Goal: Find specific page/section: Find specific page/section

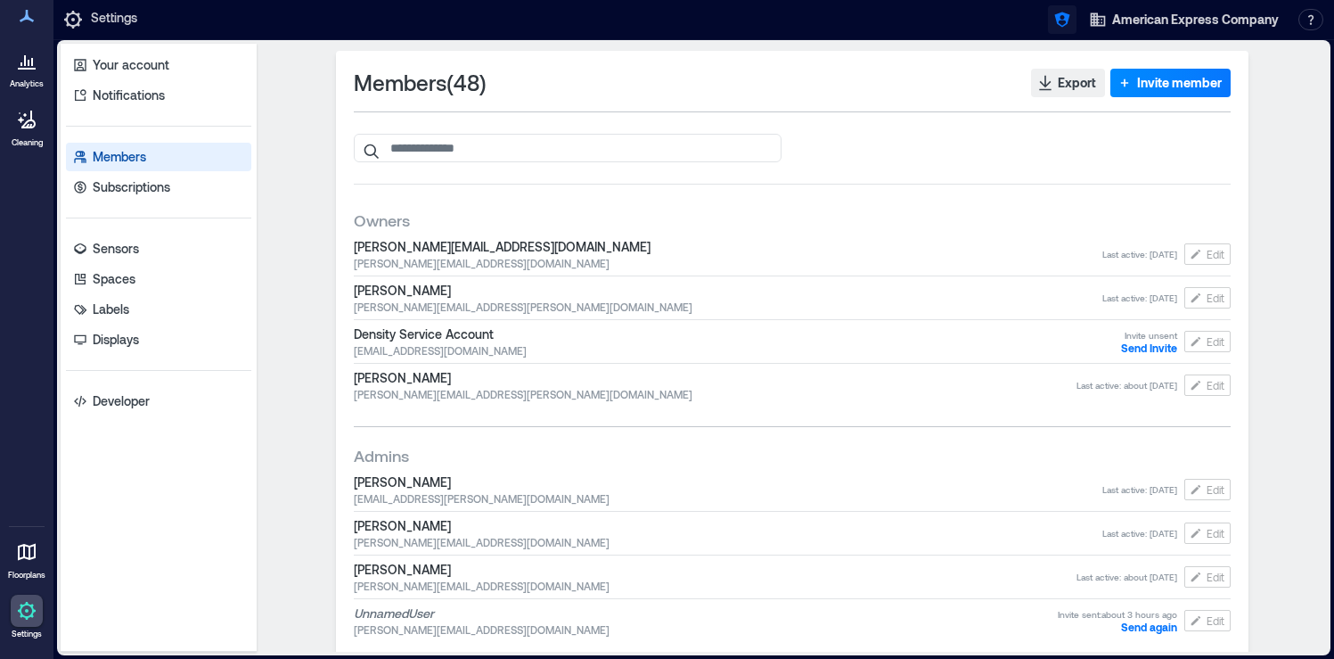
click at [1061, 26] on icon "button" at bounding box center [1062, 20] width 18 height 18
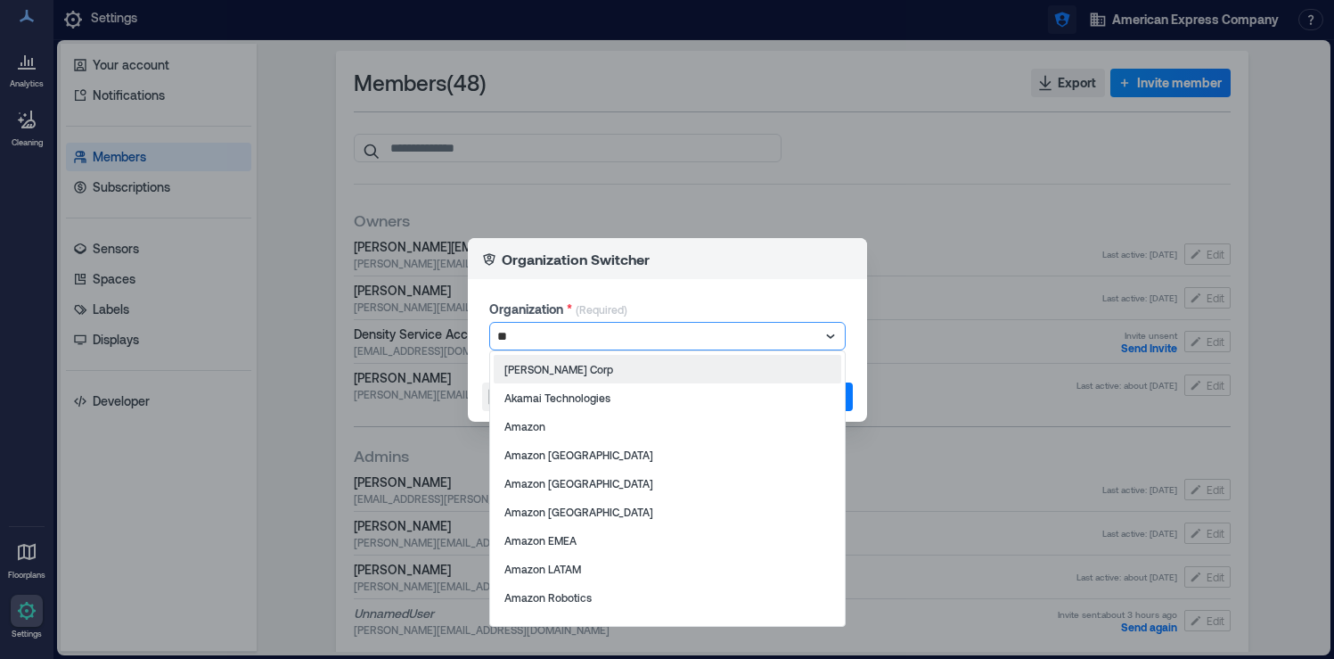
type input "***"
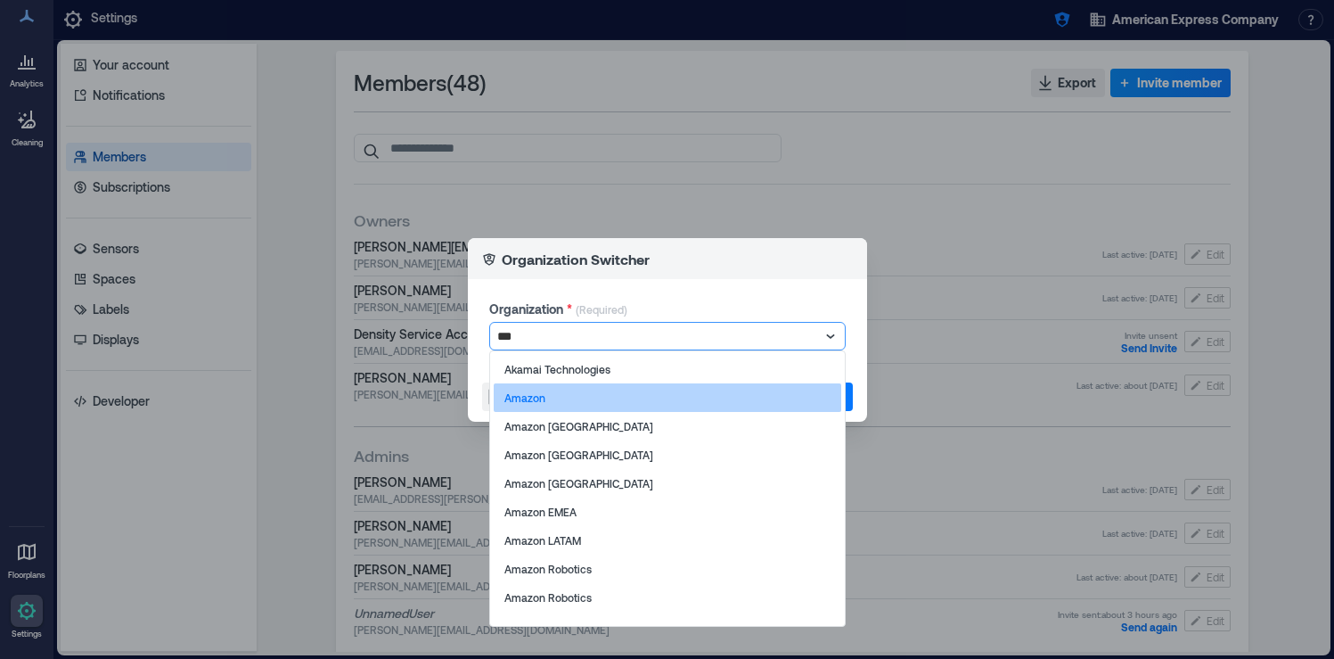
click at [661, 406] on div "Amazon" at bounding box center [668, 397] width 348 height 29
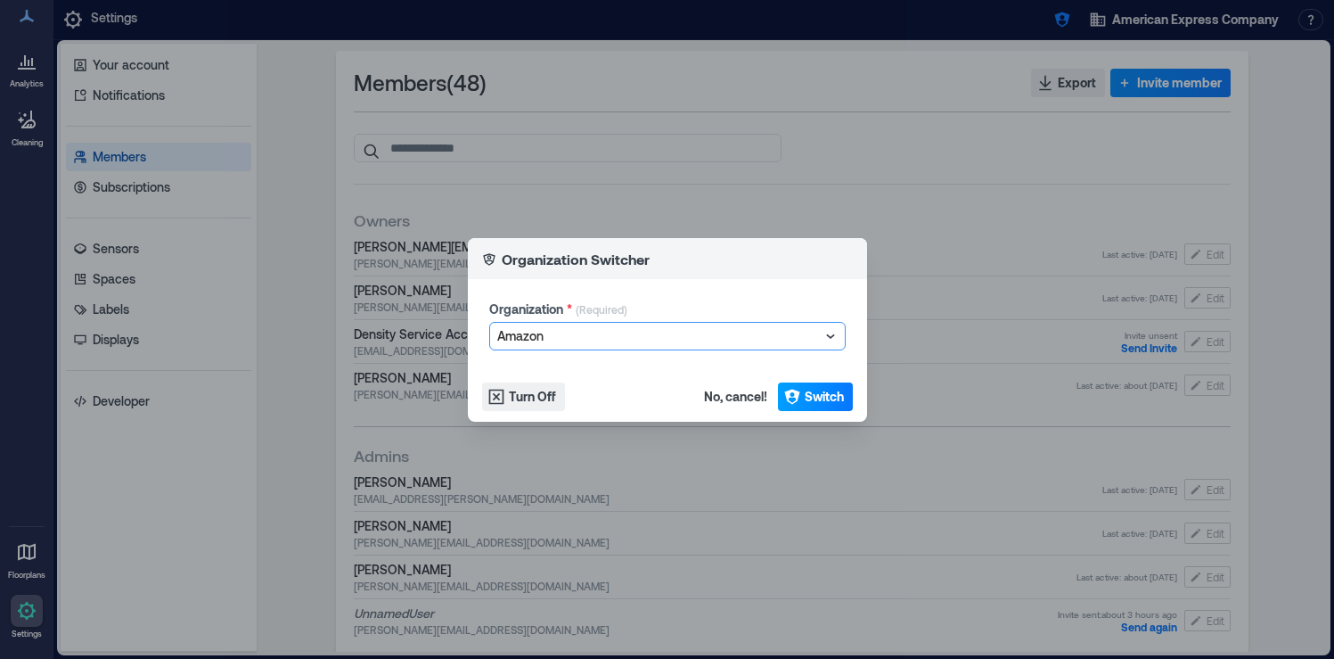
click at [825, 402] on span "Switch" at bounding box center [824, 397] width 39 height 18
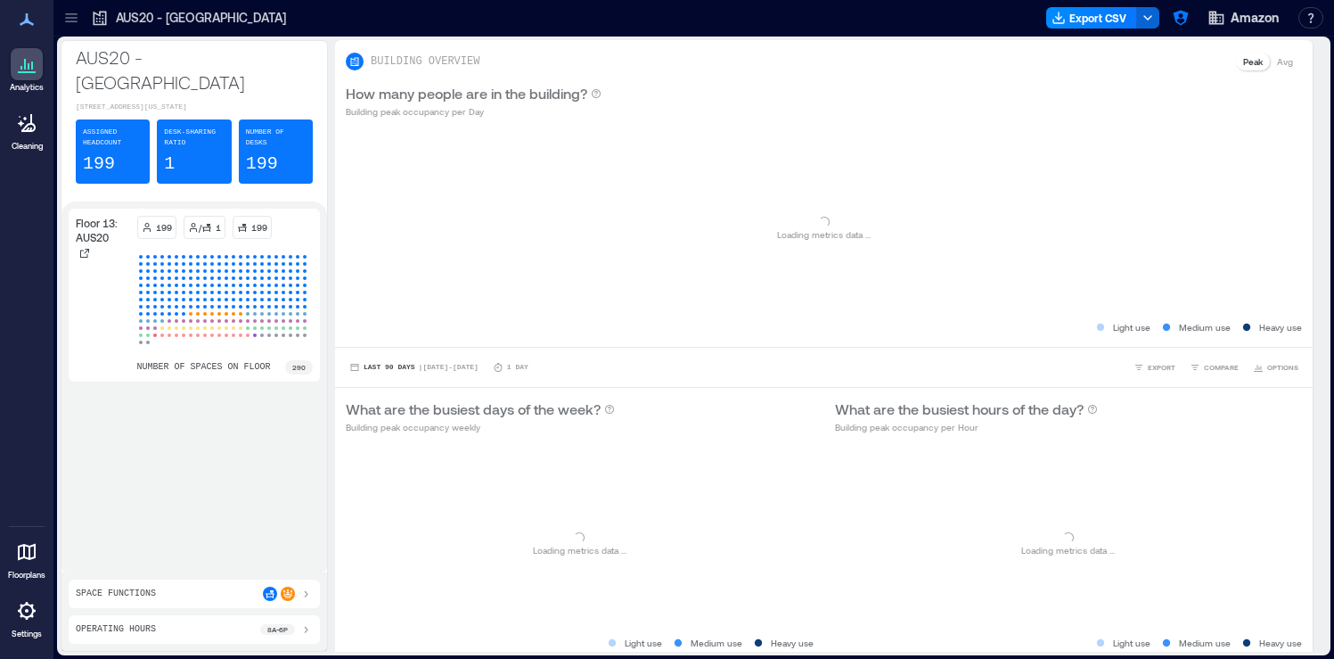
click at [26, 617] on icon at bounding box center [27, 611] width 18 height 18
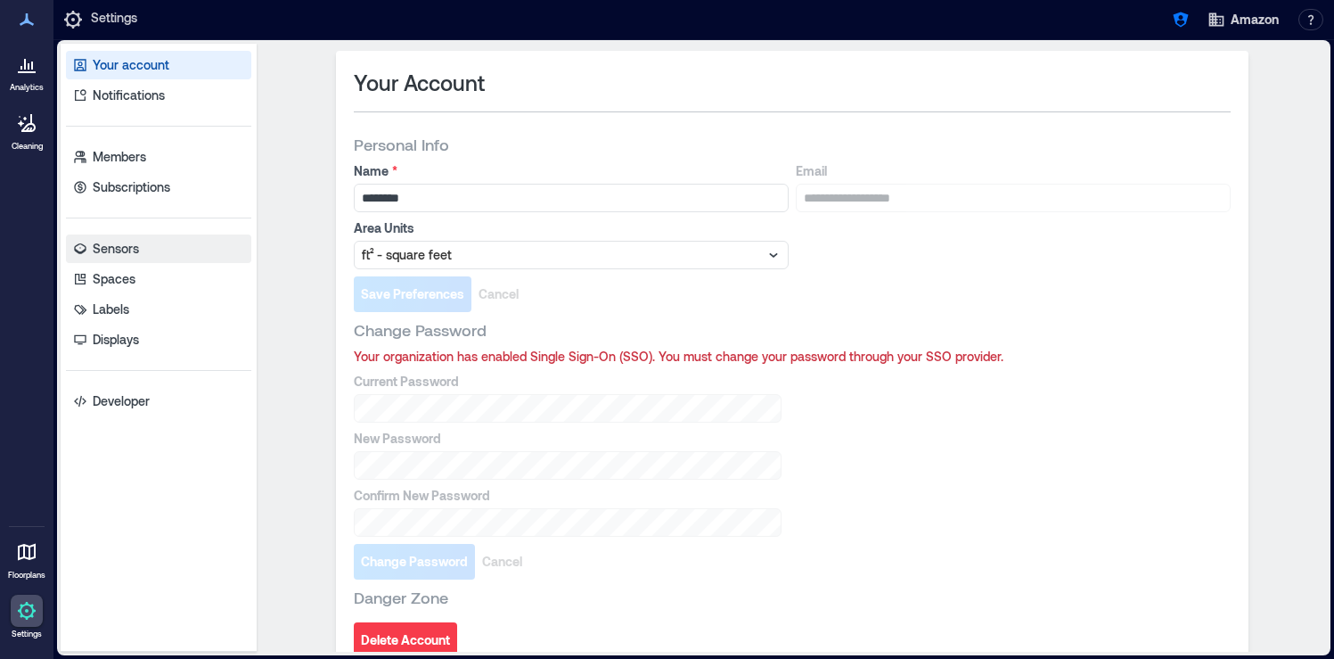
click at [130, 259] on link "Sensors" at bounding box center [158, 248] width 185 height 29
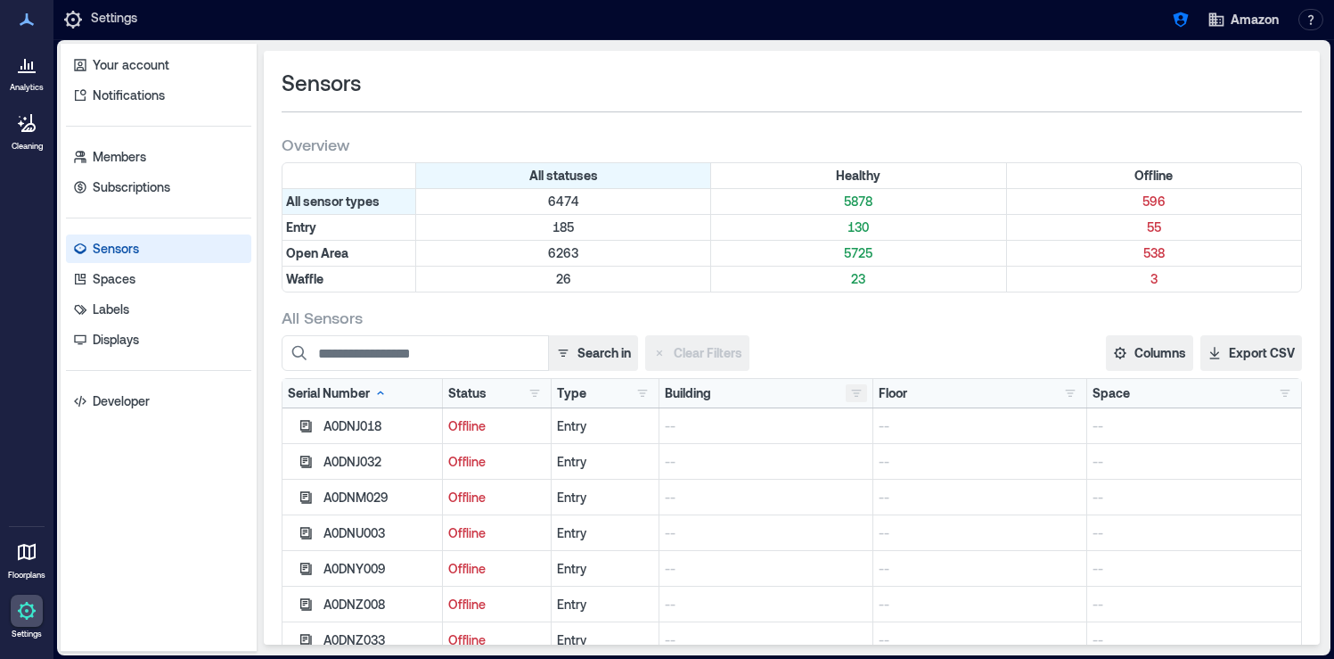
click at [850, 390] on button "button" at bounding box center [856, 393] width 21 height 18
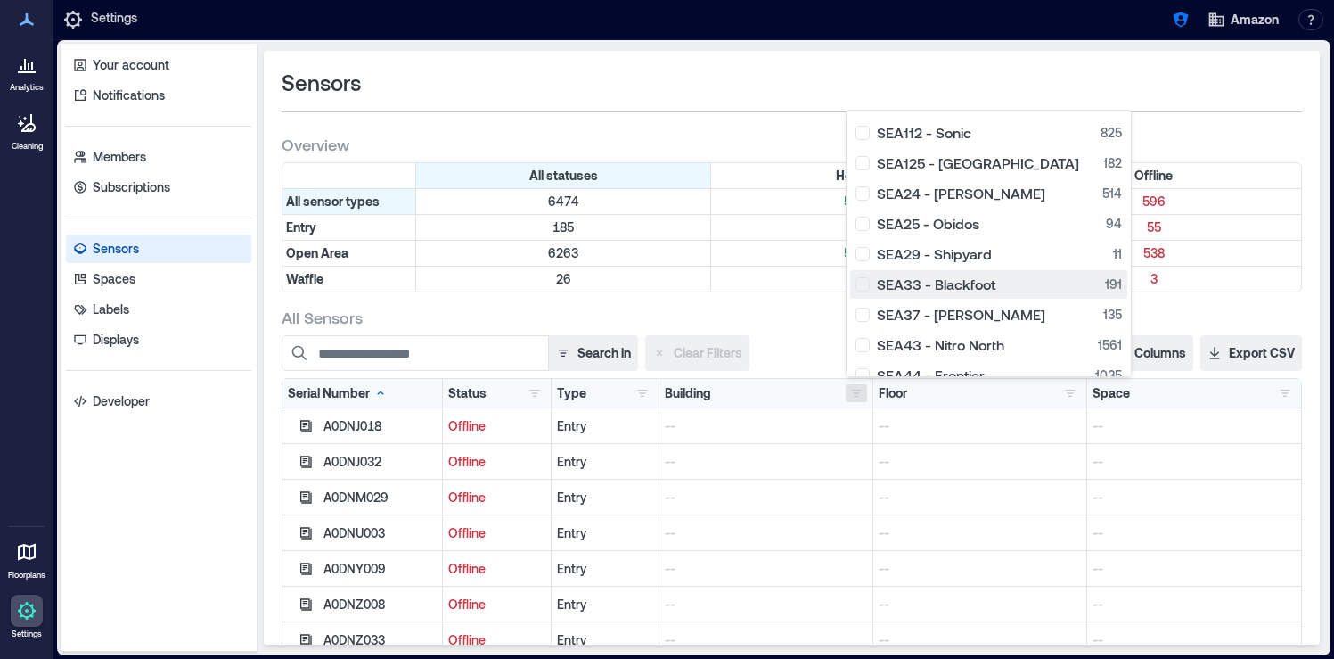
scroll to position [279, 0]
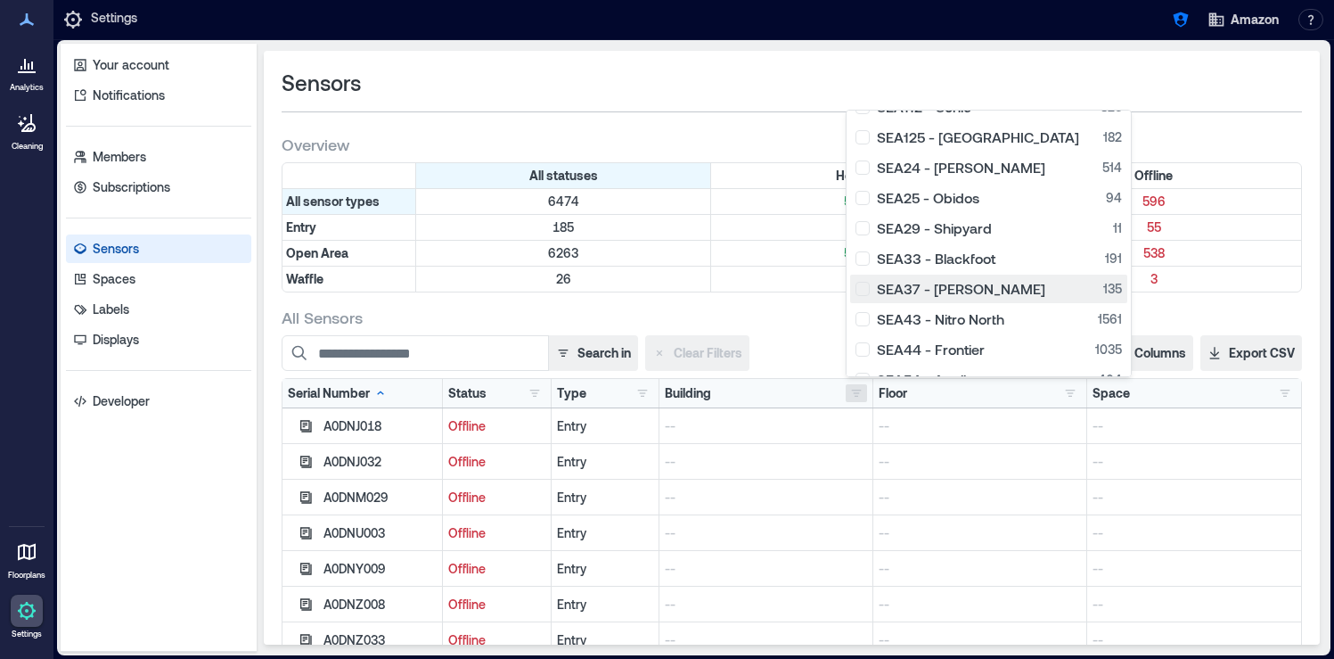
click at [864, 291] on div "SEA37 - Roxanne 135" at bounding box center [989, 289] width 266 height 18
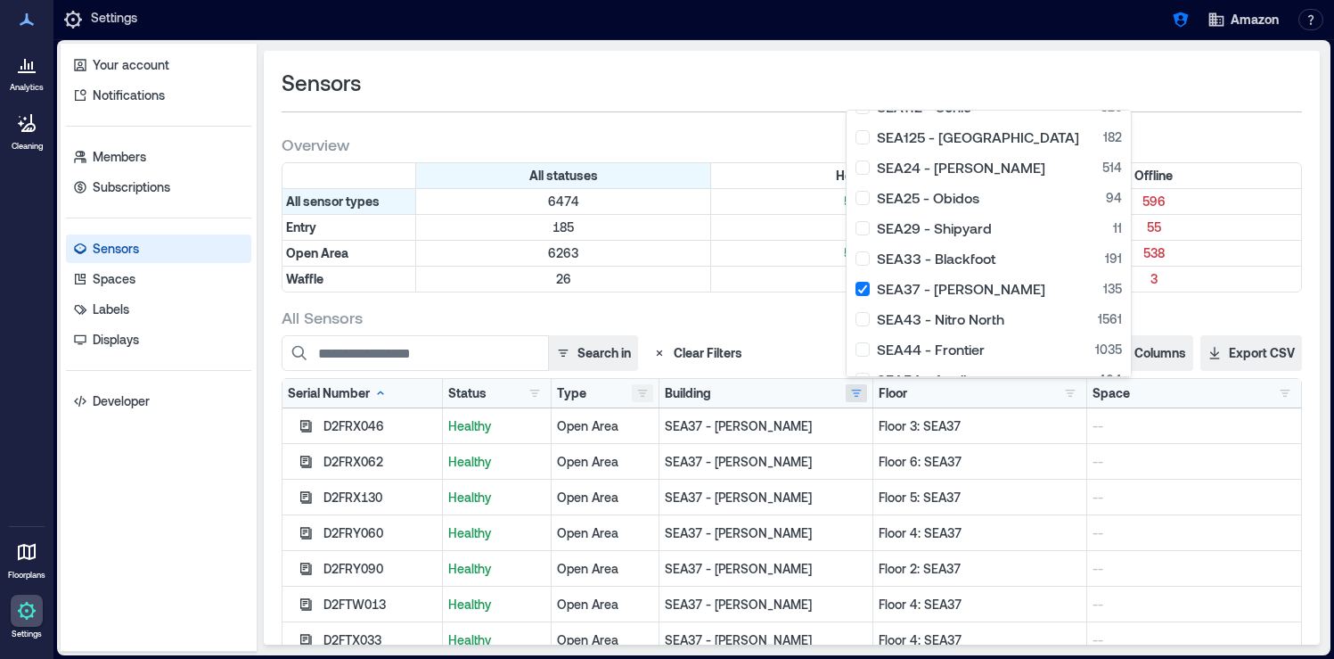
click at [644, 390] on button "button" at bounding box center [642, 393] width 21 height 18
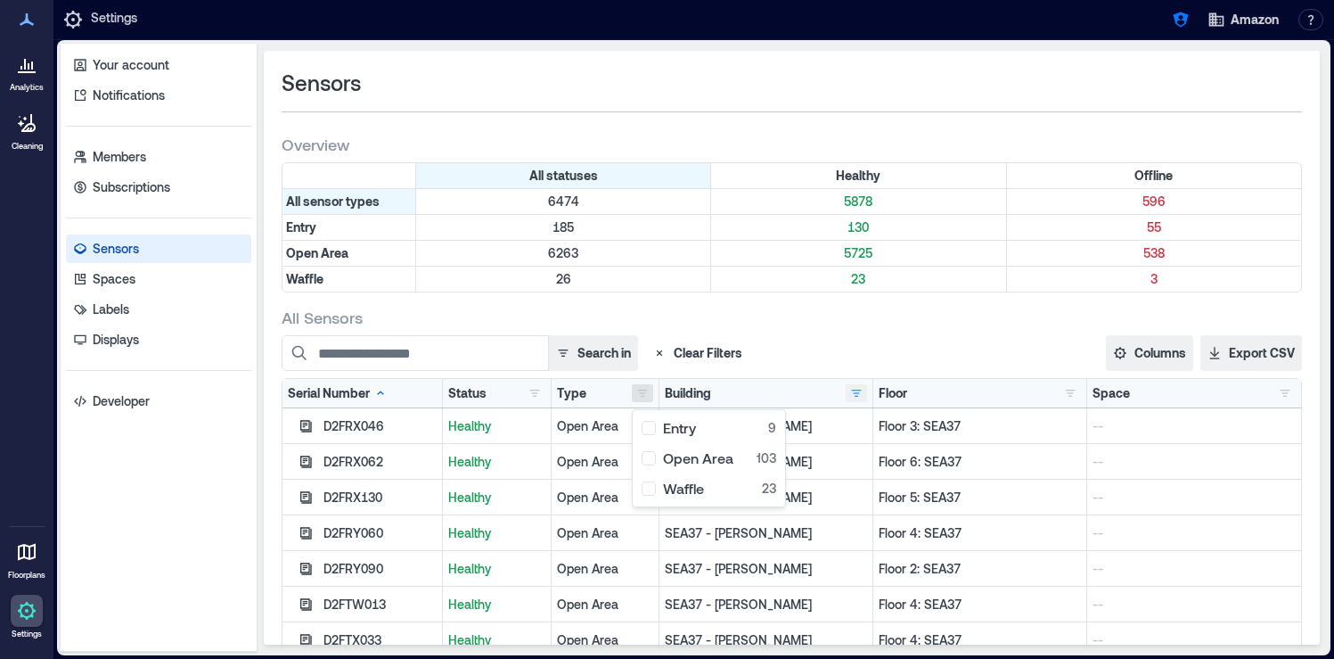
click at [852, 392] on button "button" at bounding box center [856, 393] width 21 height 18
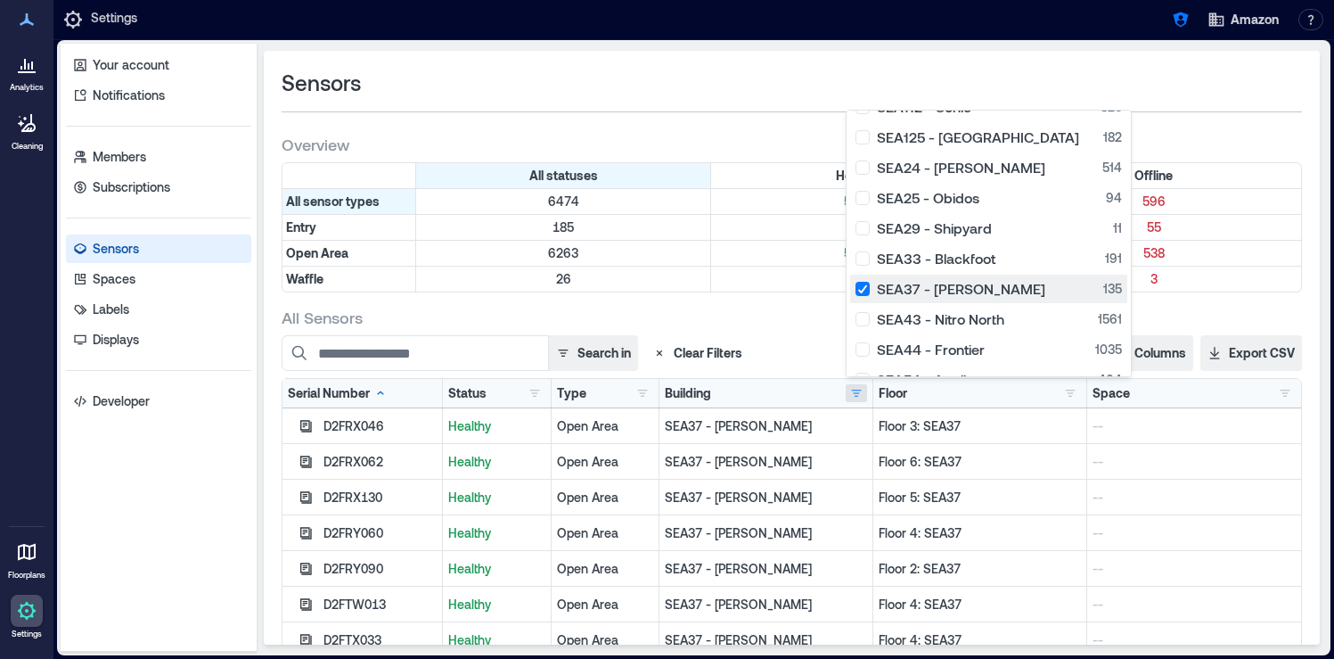
click at [863, 294] on div "SEA37 - Roxanne 135" at bounding box center [989, 289] width 266 height 18
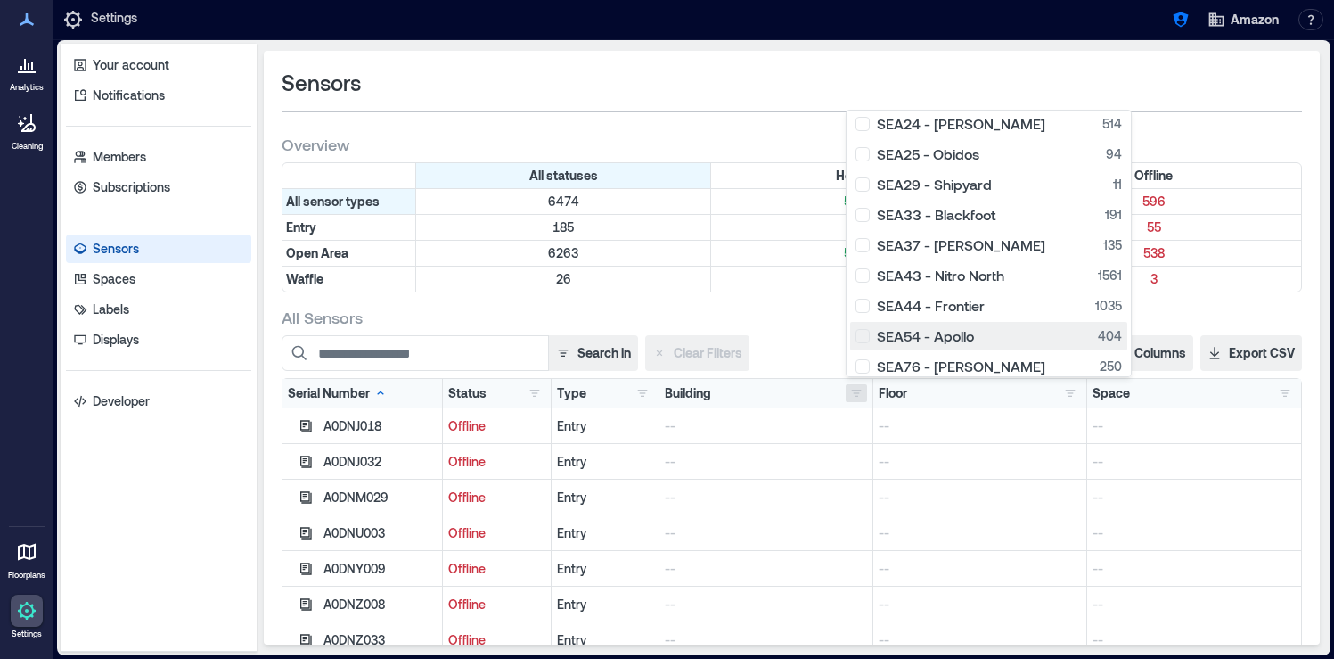
scroll to position [422, 0]
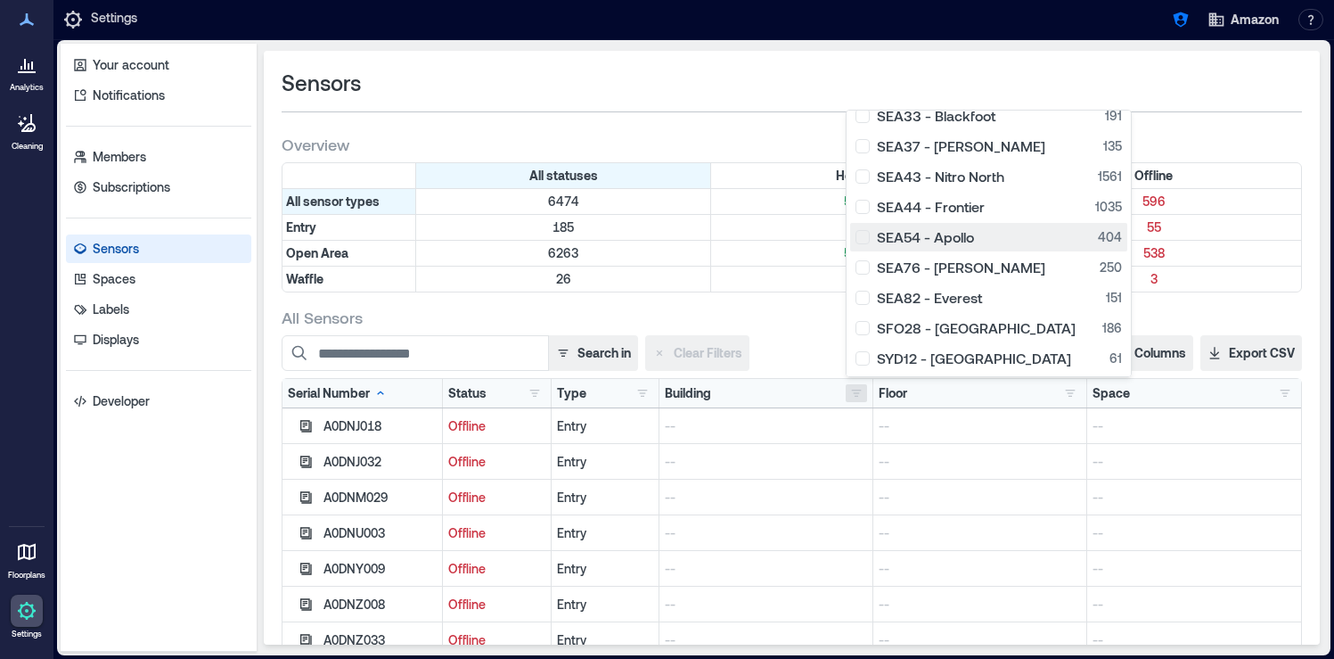
click at [867, 240] on div "SEA54 - Apollo 404" at bounding box center [989, 237] width 266 height 18
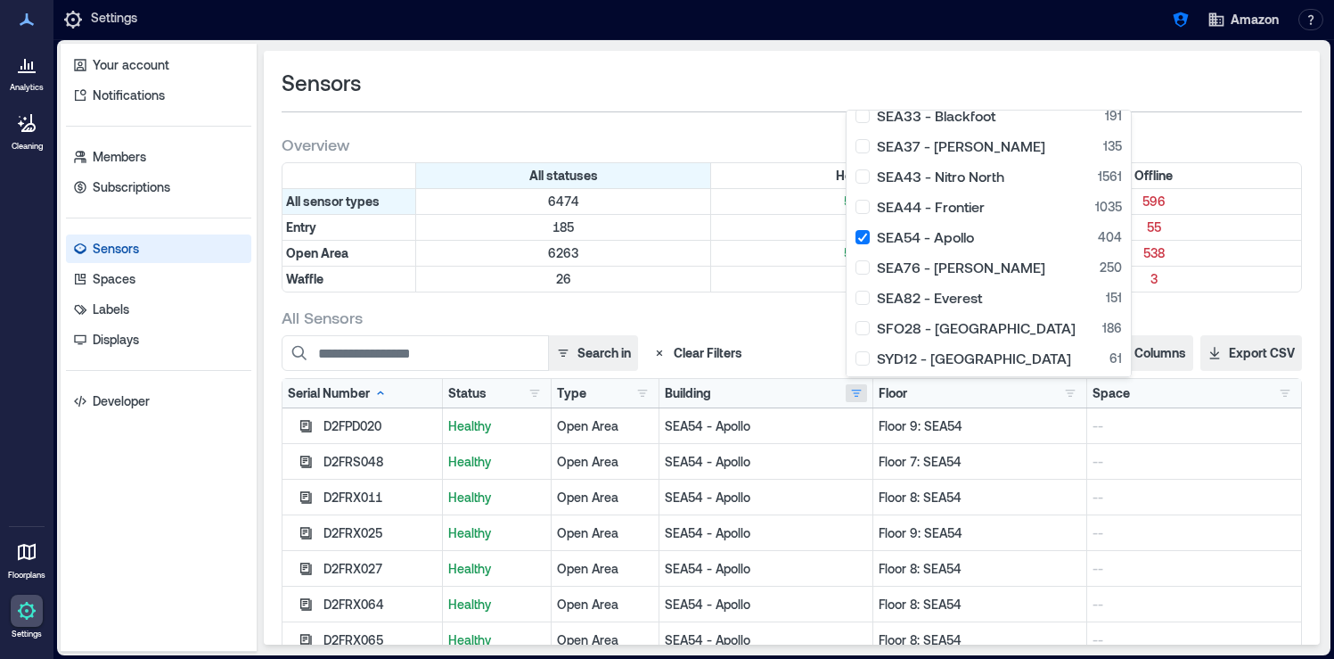
click at [648, 307] on div "All Sensors" at bounding box center [792, 317] width 1020 height 21
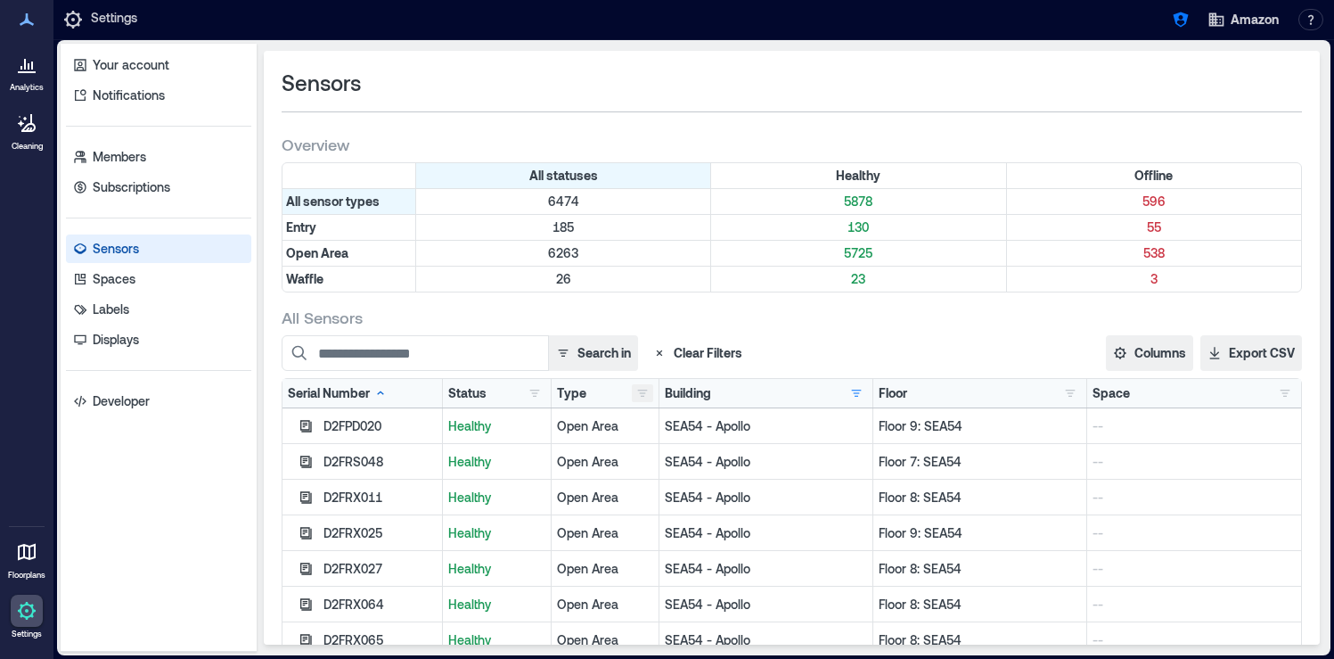
click at [643, 393] on button "button" at bounding box center [642, 393] width 21 height 18
click at [883, 347] on div "Search in Clear Filters" at bounding box center [638, 353] width 713 height 36
click at [862, 394] on button "button" at bounding box center [856, 393] width 21 height 18
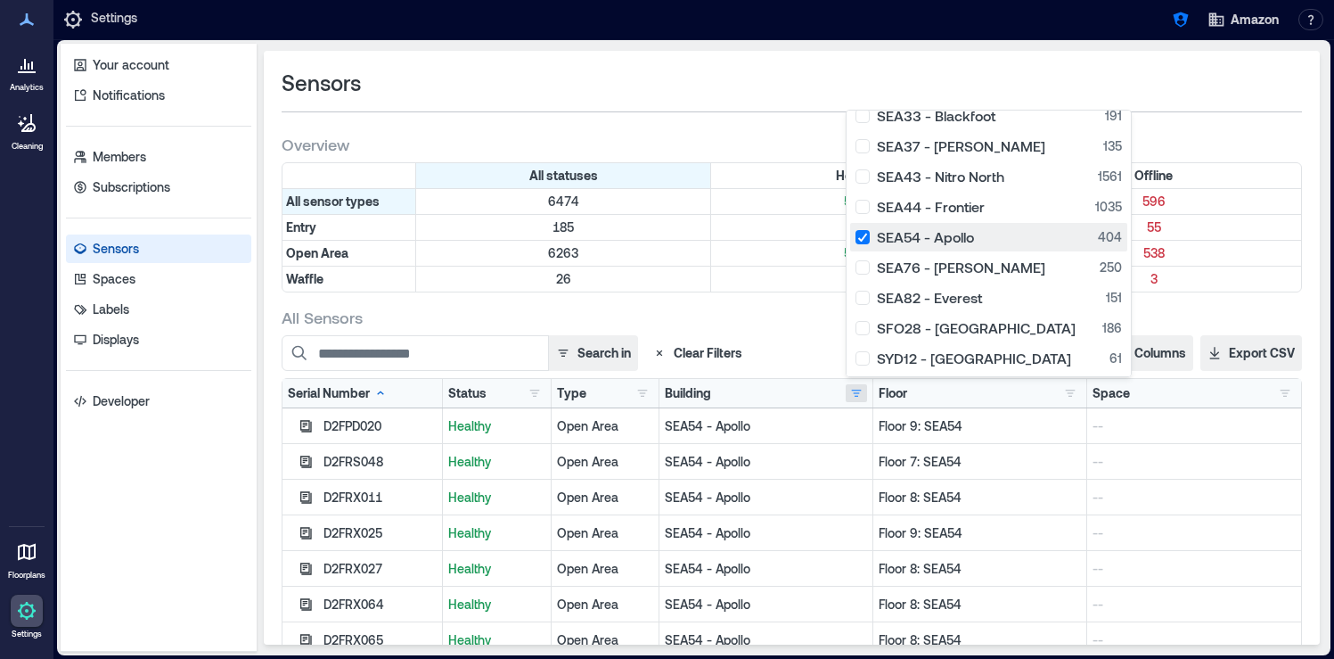
click at [862, 240] on div "SEA54 - Apollo 404" at bounding box center [989, 237] width 266 height 18
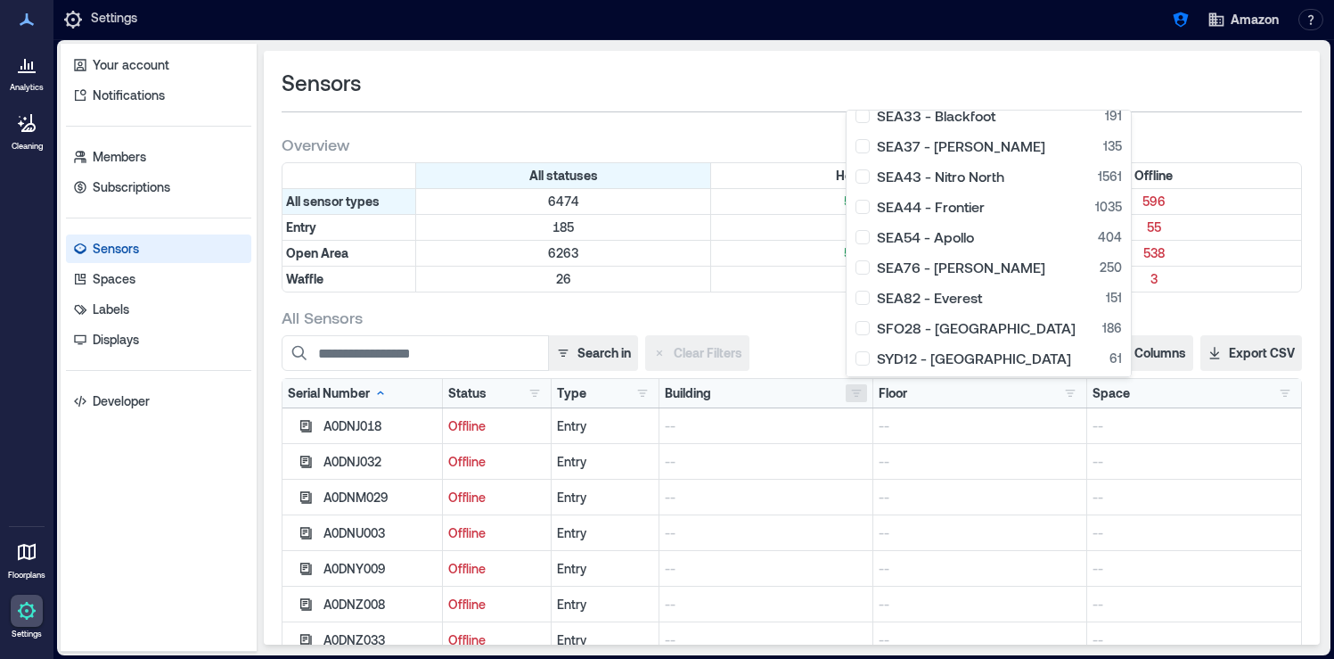
click at [763, 100] on div "Sensors" at bounding box center [792, 98] width 1020 height 58
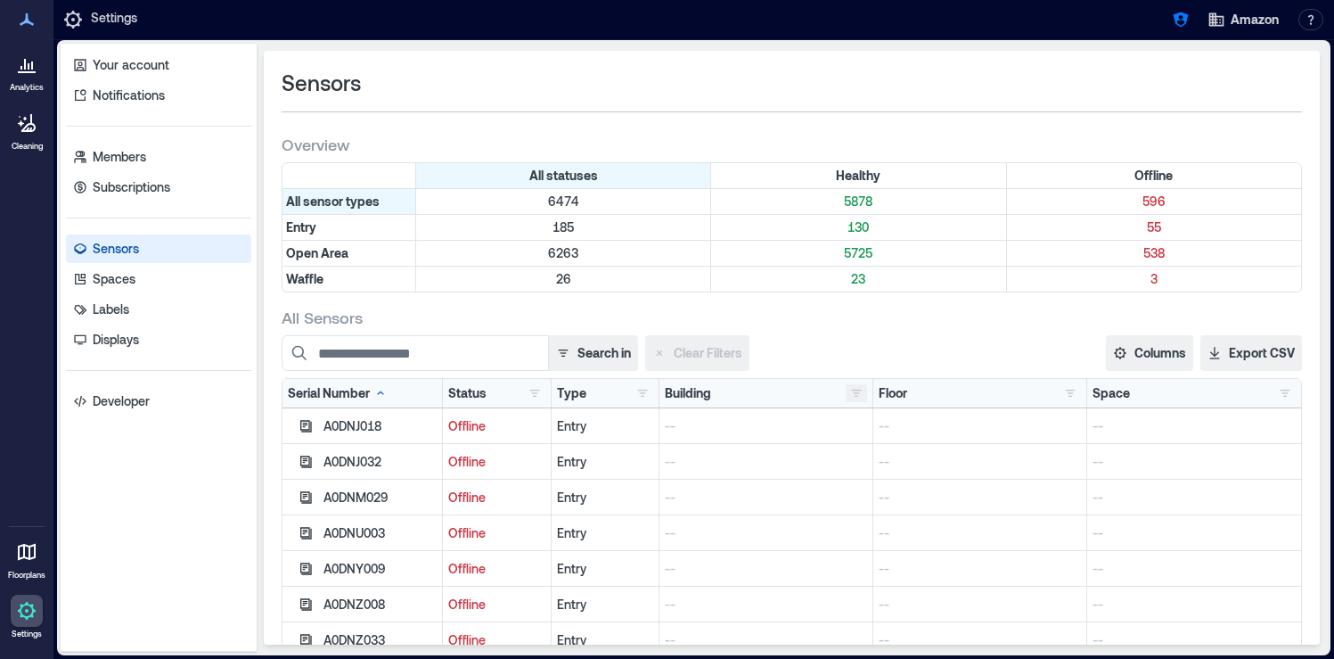
click at [863, 390] on button "button" at bounding box center [856, 393] width 21 height 18
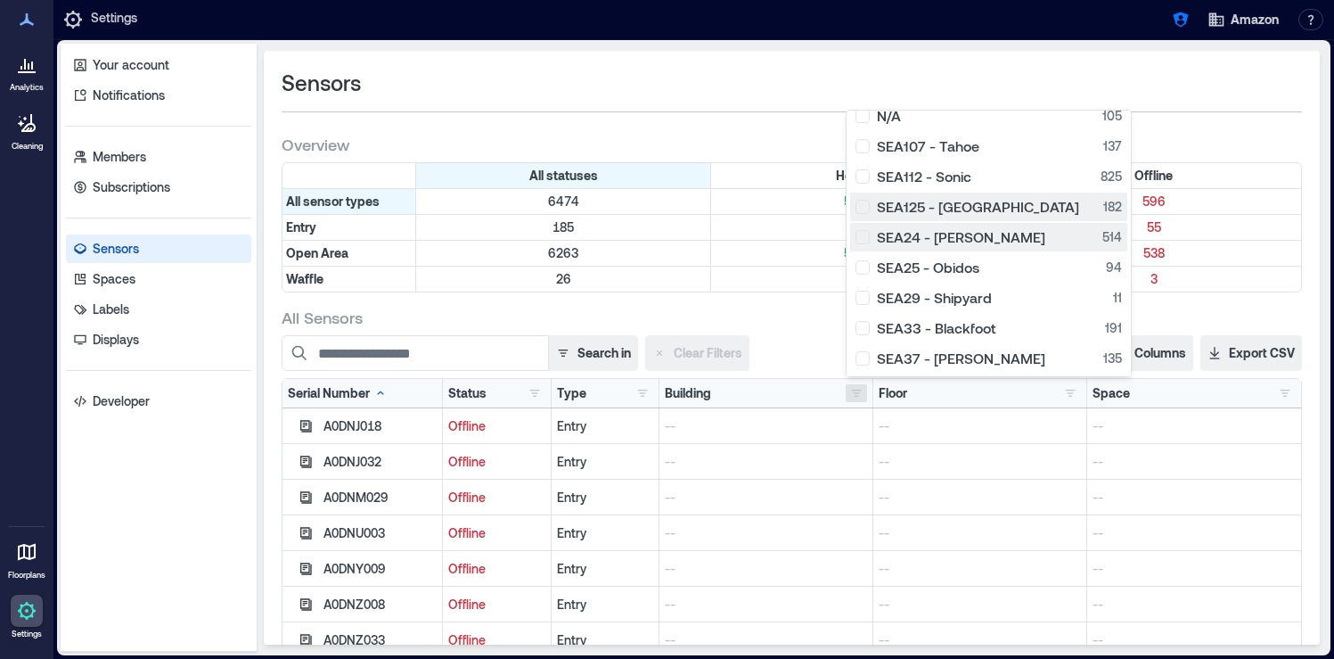
scroll to position [208, 0]
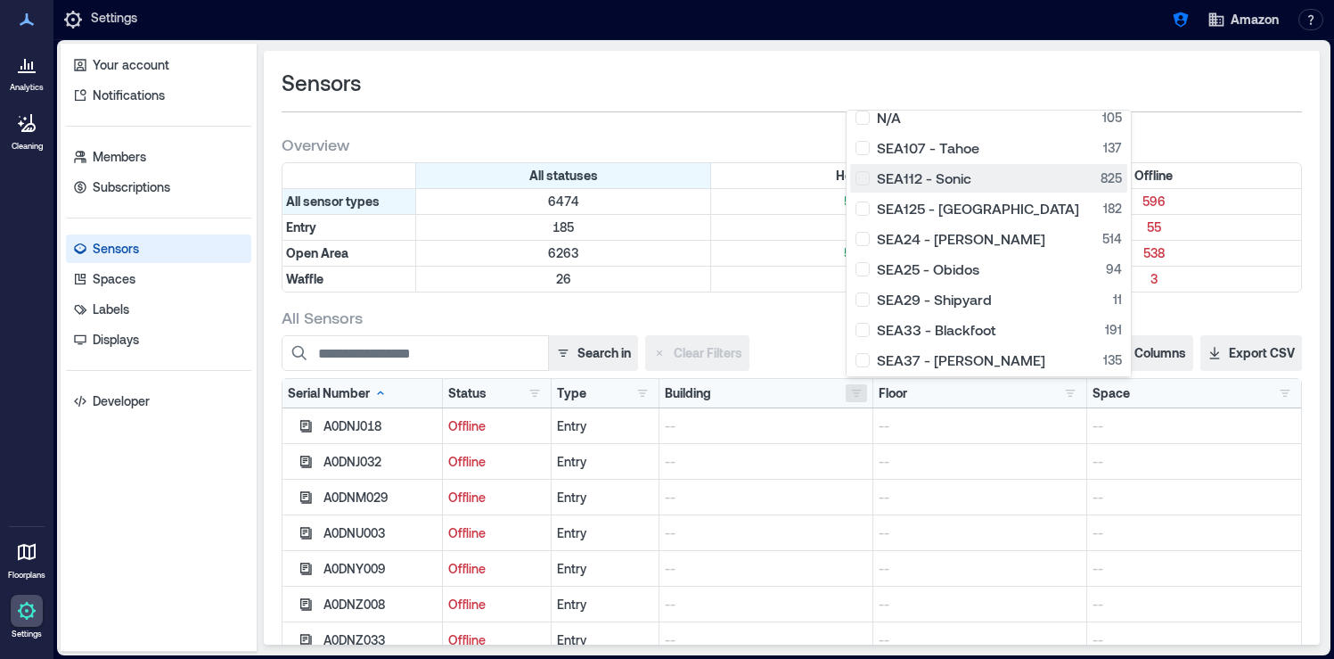
click at [865, 181] on div "SEA112 - Sonic 825" at bounding box center [989, 178] width 266 height 18
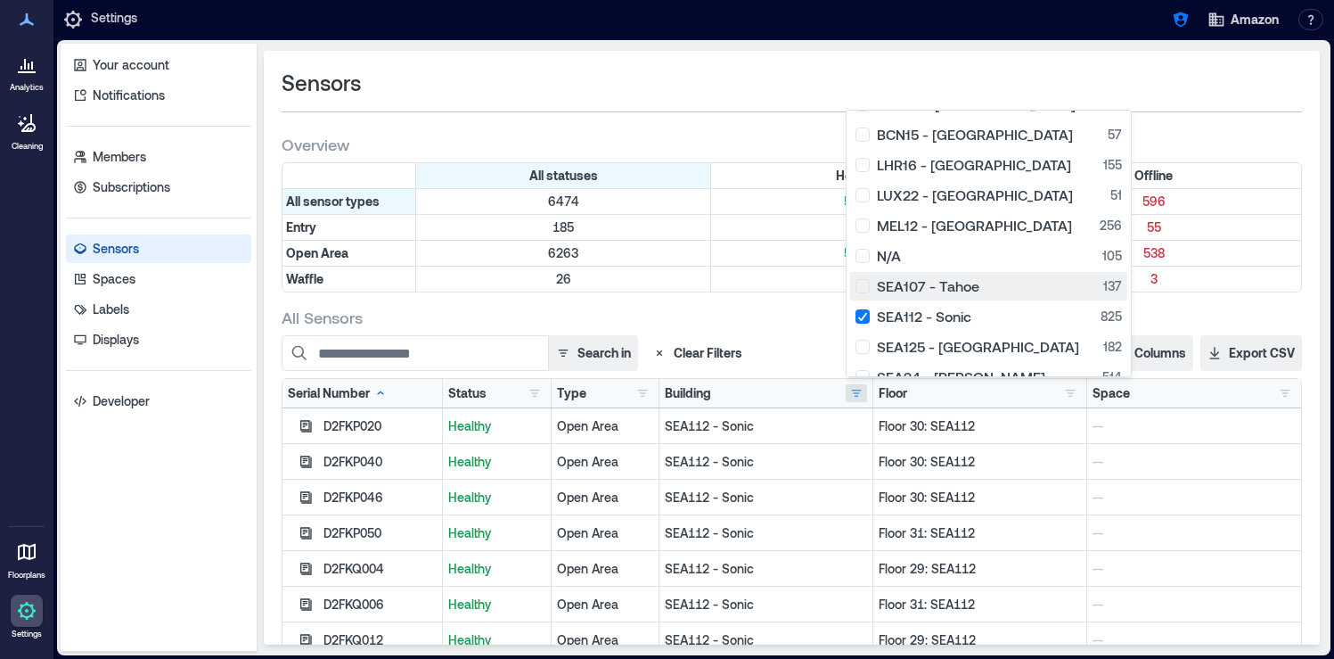
scroll to position [0, 0]
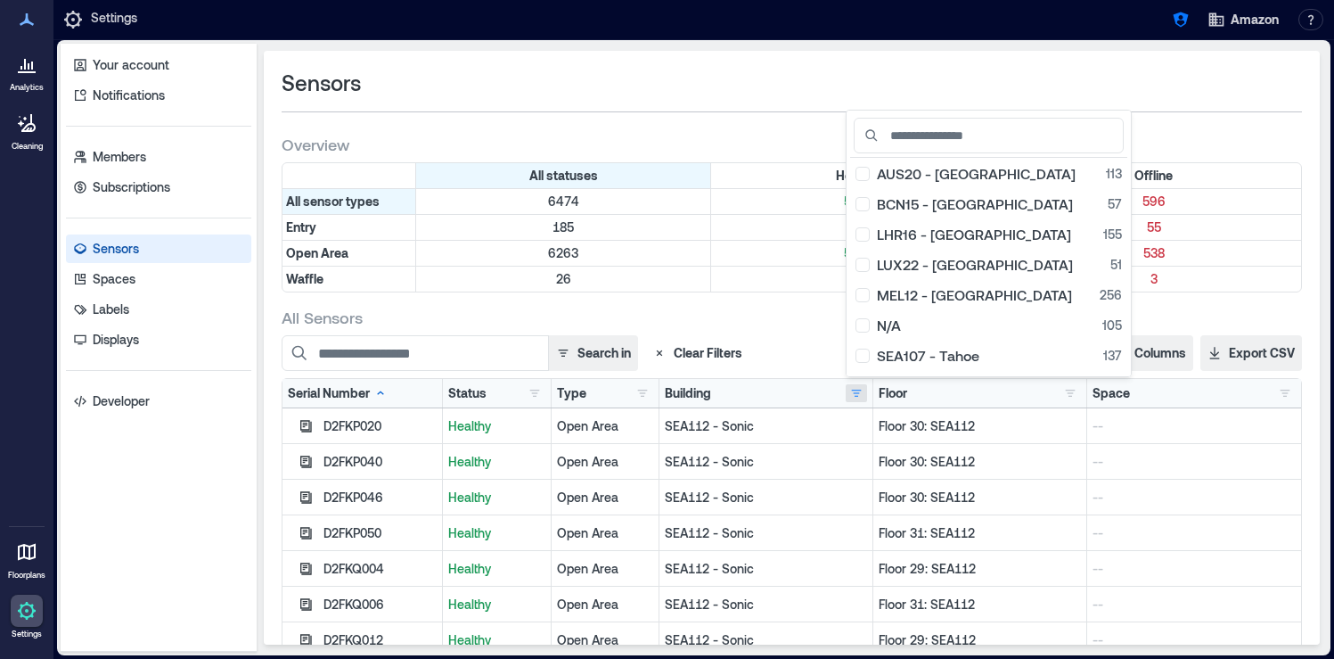
click at [784, 313] on div "All Sensors" at bounding box center [792, 317] width 1020 height 21
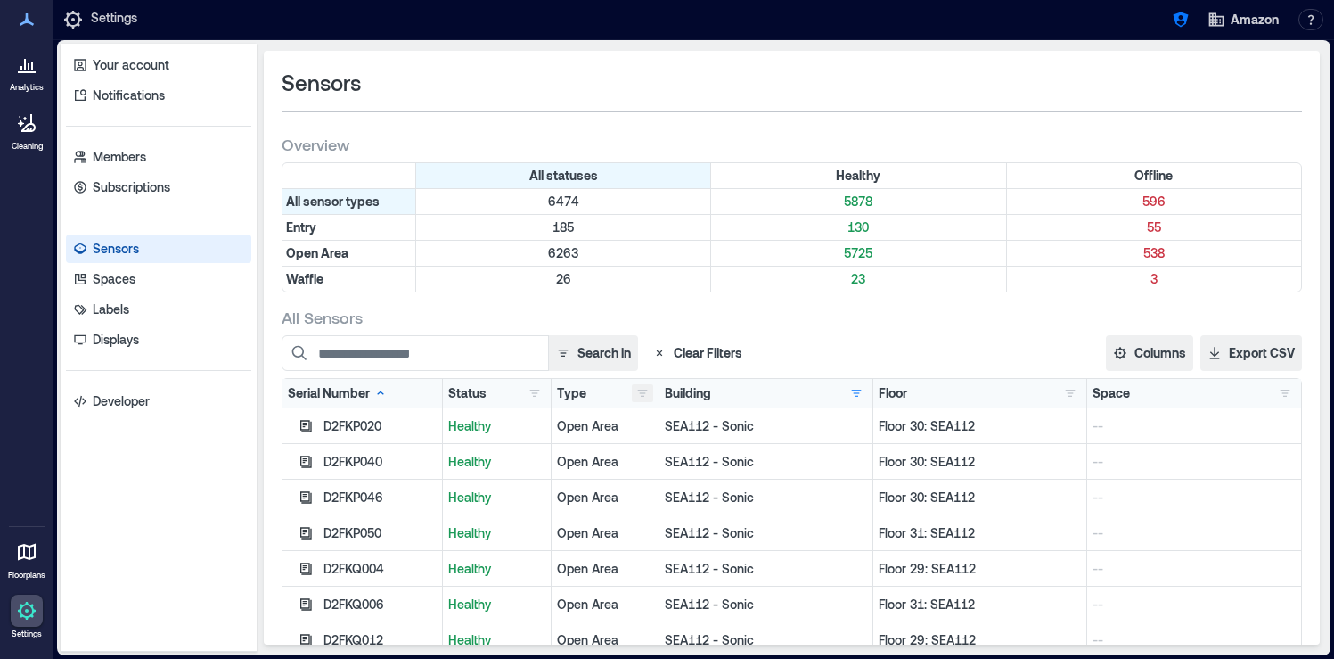
click at [642, 401] on button "button" at bounding box center [642, 393] width 21 height 18
click at [789, 325] on div "All Sensors" at bounding box center [792, 317] width 1020 height 21
click at [856, 399] on button "button" at bounding box center [856, 393] width 21 height 18
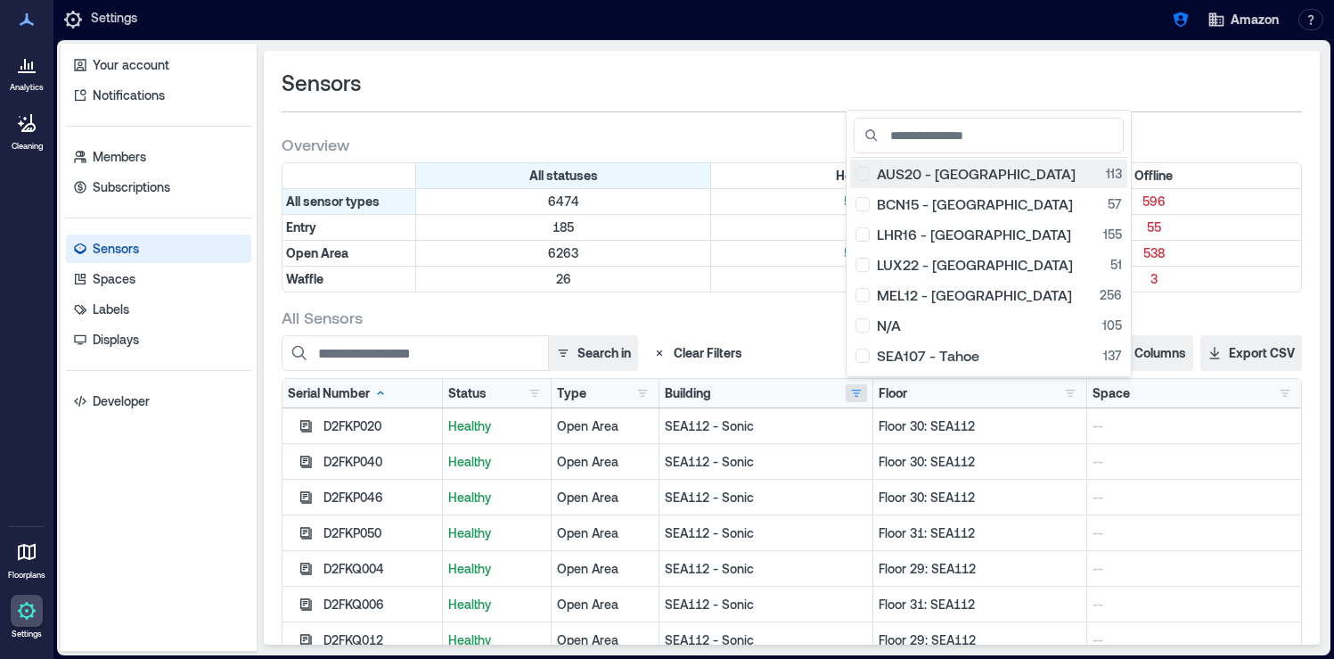
click at [865, 169] on div "AUS20 - Austin 113" at bounding box center [989, 174] width 266 height 18
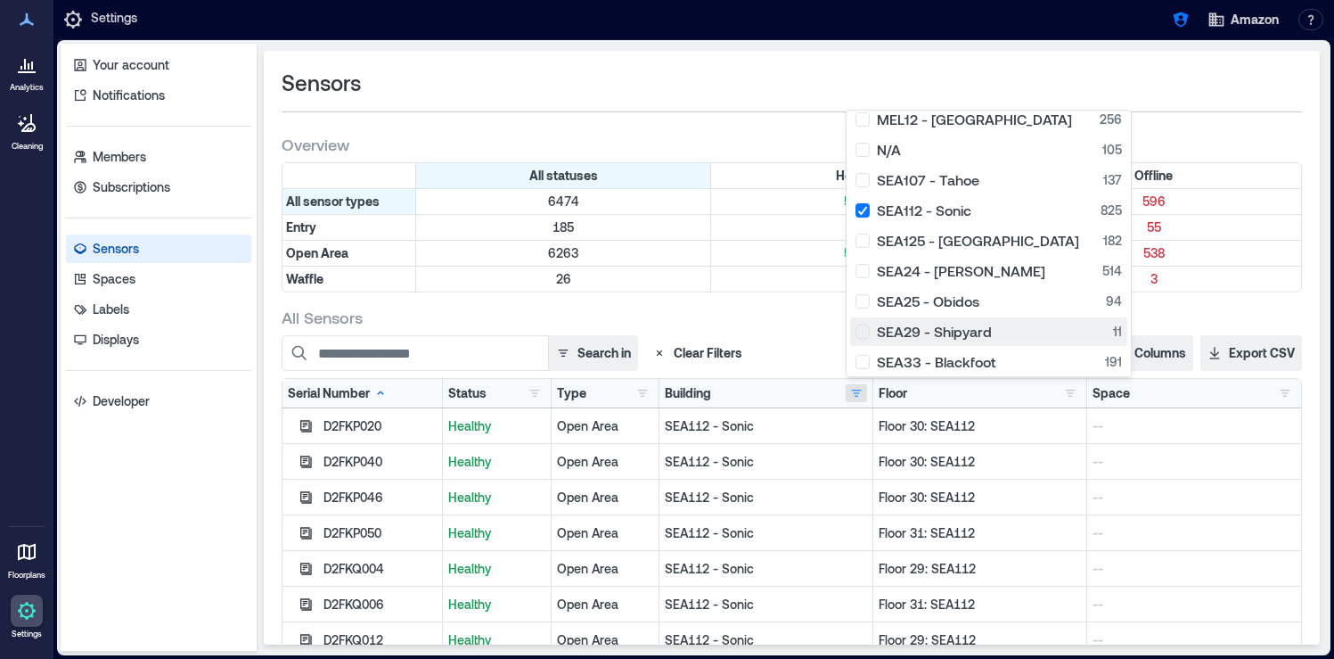
scroll to position [159, 0]
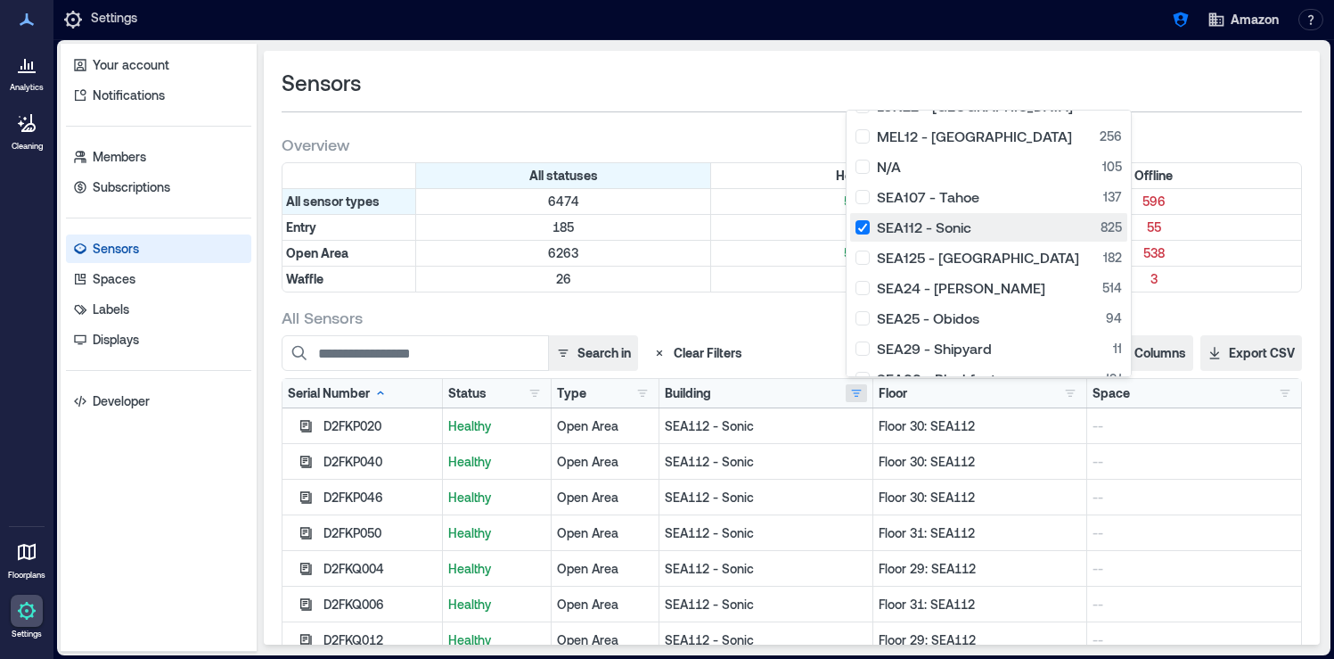
click at [858, 217] on button "SEA112 - Sonic 825" at bounding box center [988, 227] width 277 height 29
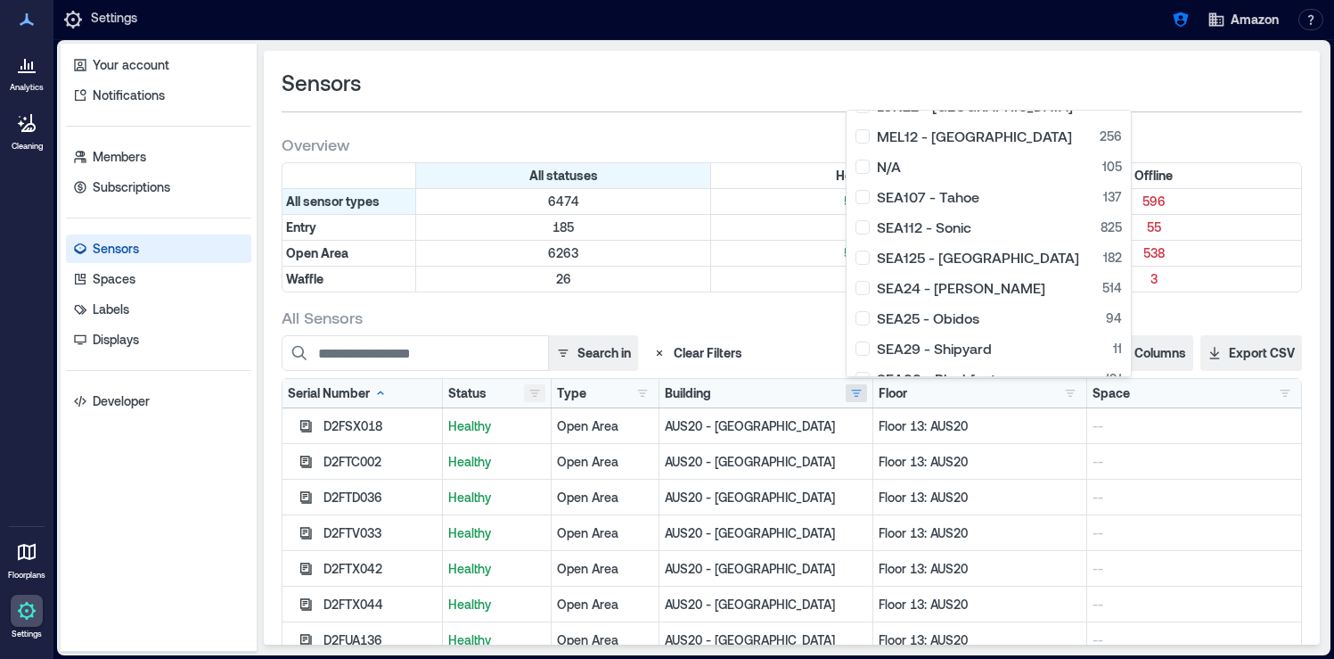
click at [537, 391] on button "button" at bounding box center [534, 393] width 21 height 18
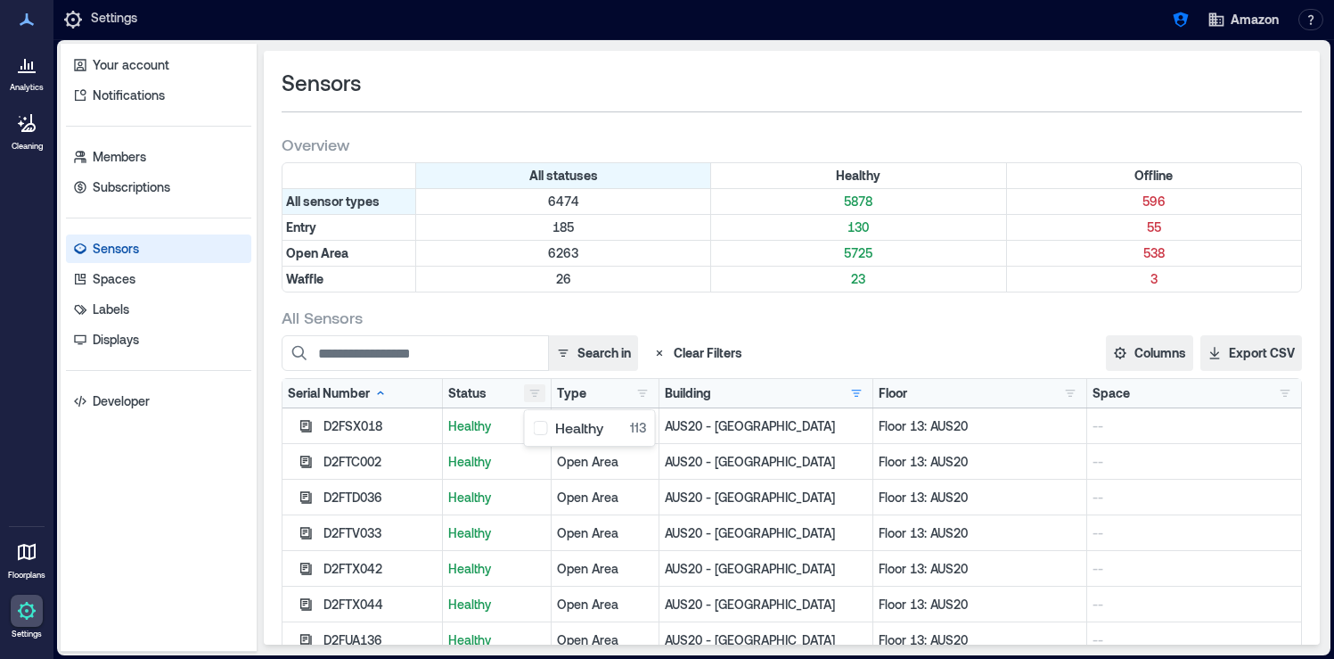
click at [537, 391] on button "button" at bounding box center [534, 393] width 21 height 18
click at [647, 388] on button "button" at bounding box center [642, 393] width 21 height 18
click at [638, 389] on button "button" at bounding box center [642, 393] width 21 height 18
click at [861, 397] on button "button" at bounding box center [856, 393] width 21 height 18
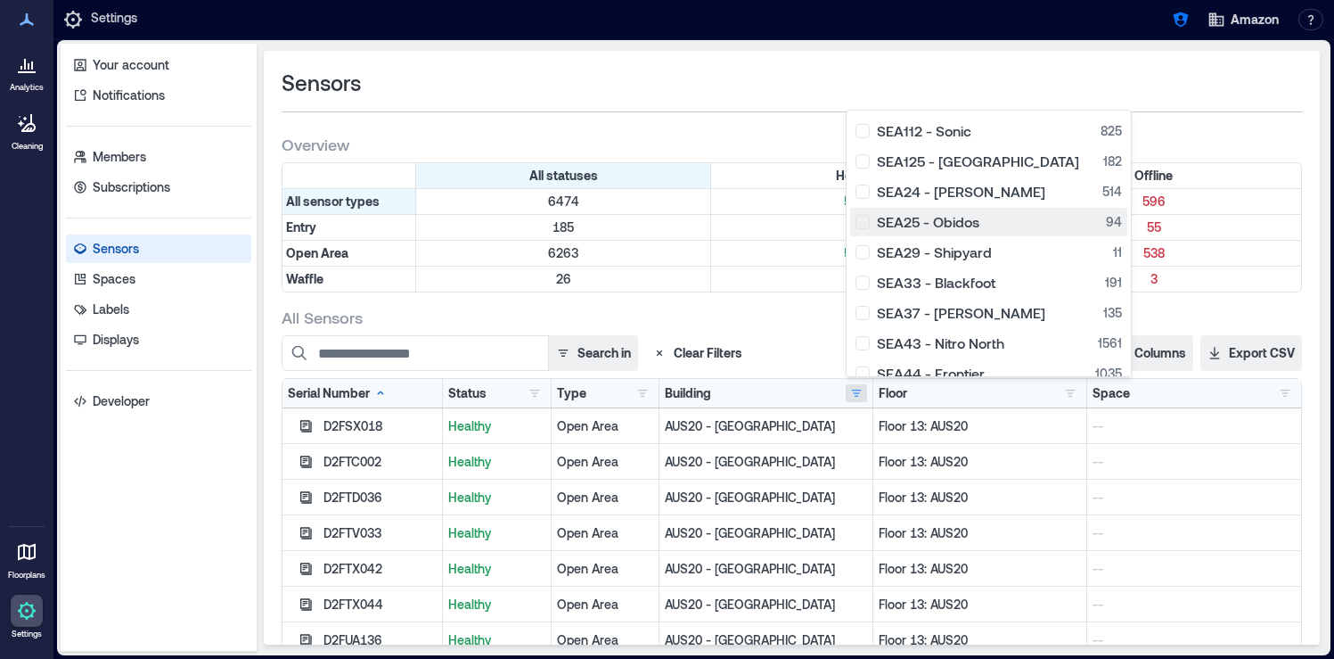
scroll to position [266, 0]
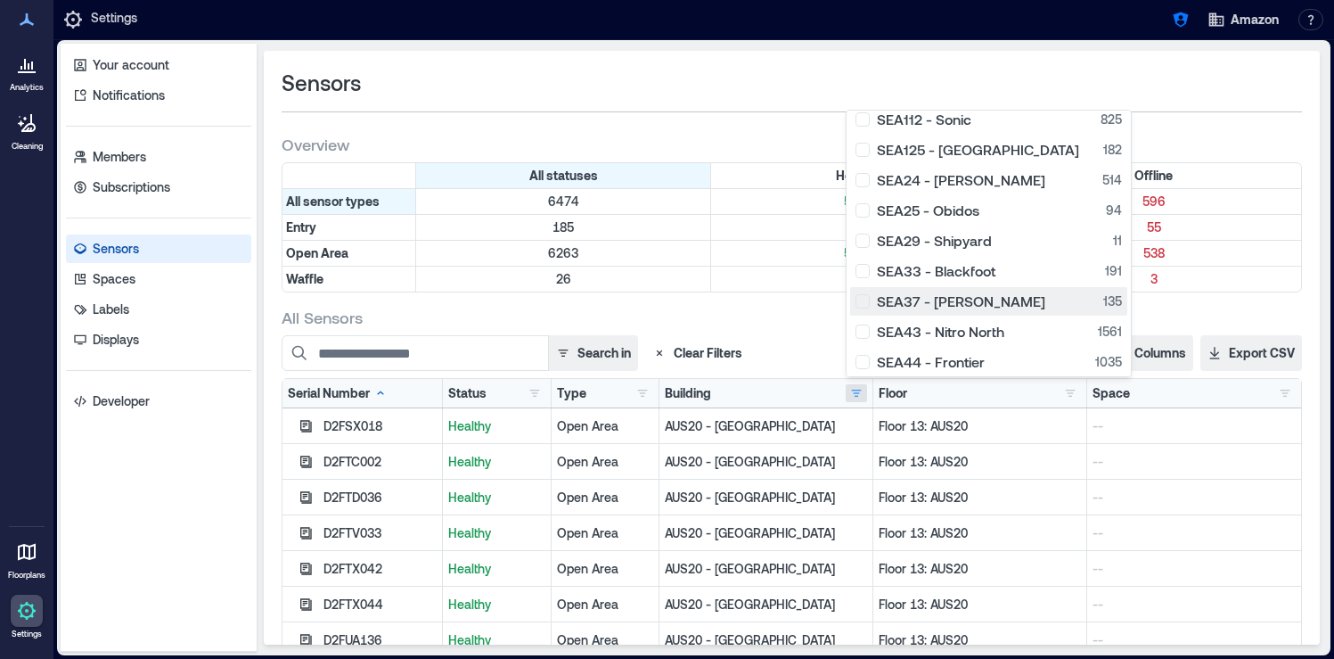
click at [869, 305] on div "SEA37 - Roxanne 135" at bounding box center [989, 301] width 266 height 18
click at [533, 394] on button "button" at bounding box center [534, 393] width 21 height 18
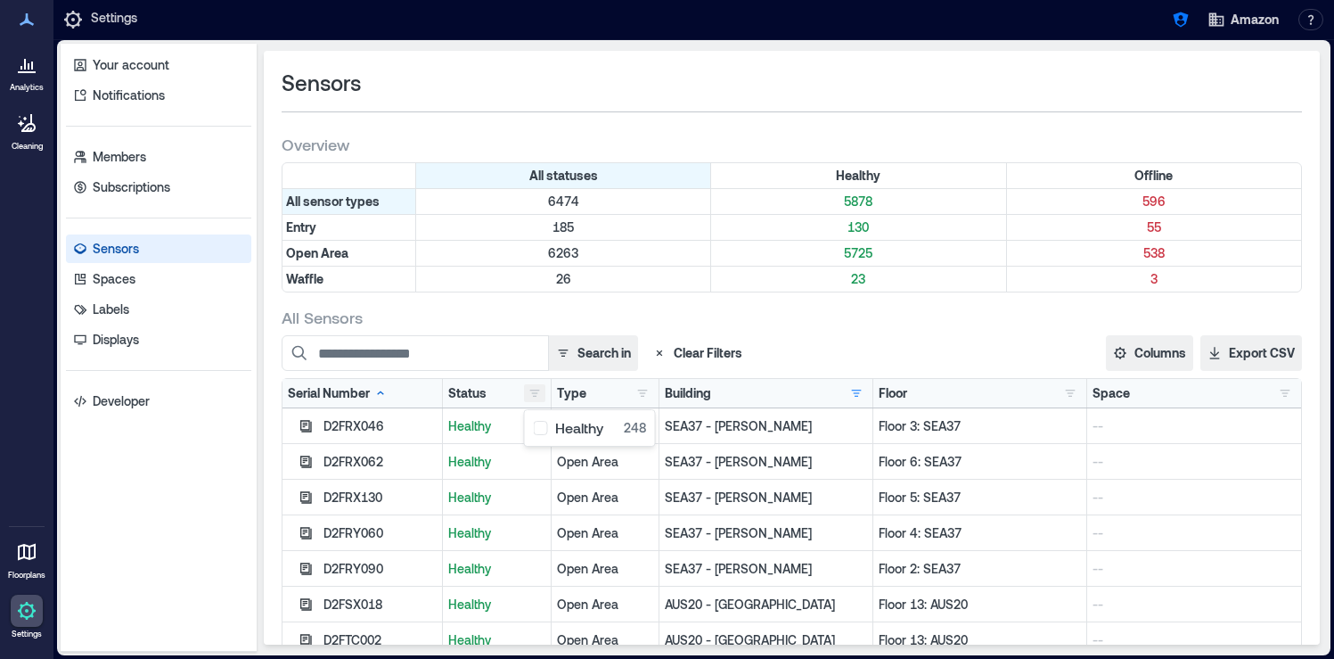
click at [533, 394] on button "button" at bounding box center [534, 393] width 21 height 18
click at [865, 399] on button "button" at bounding box center [856, 393] width 21 height 18
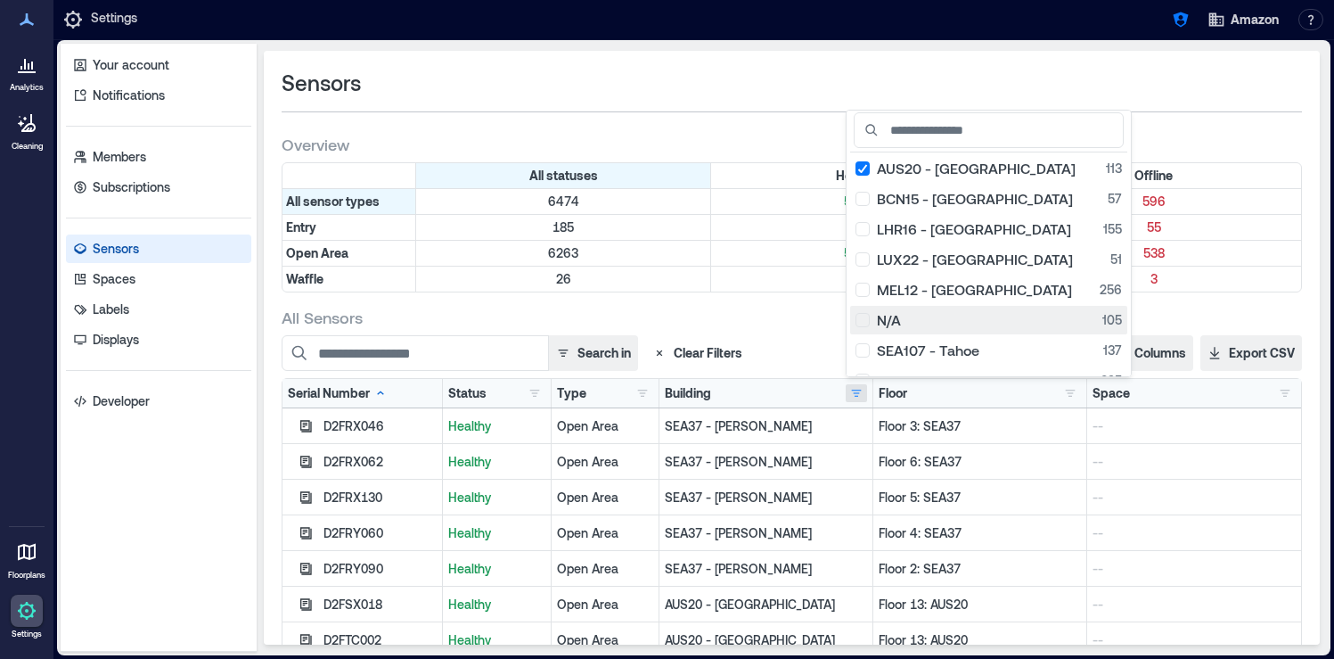
scroll to position [0, 0]
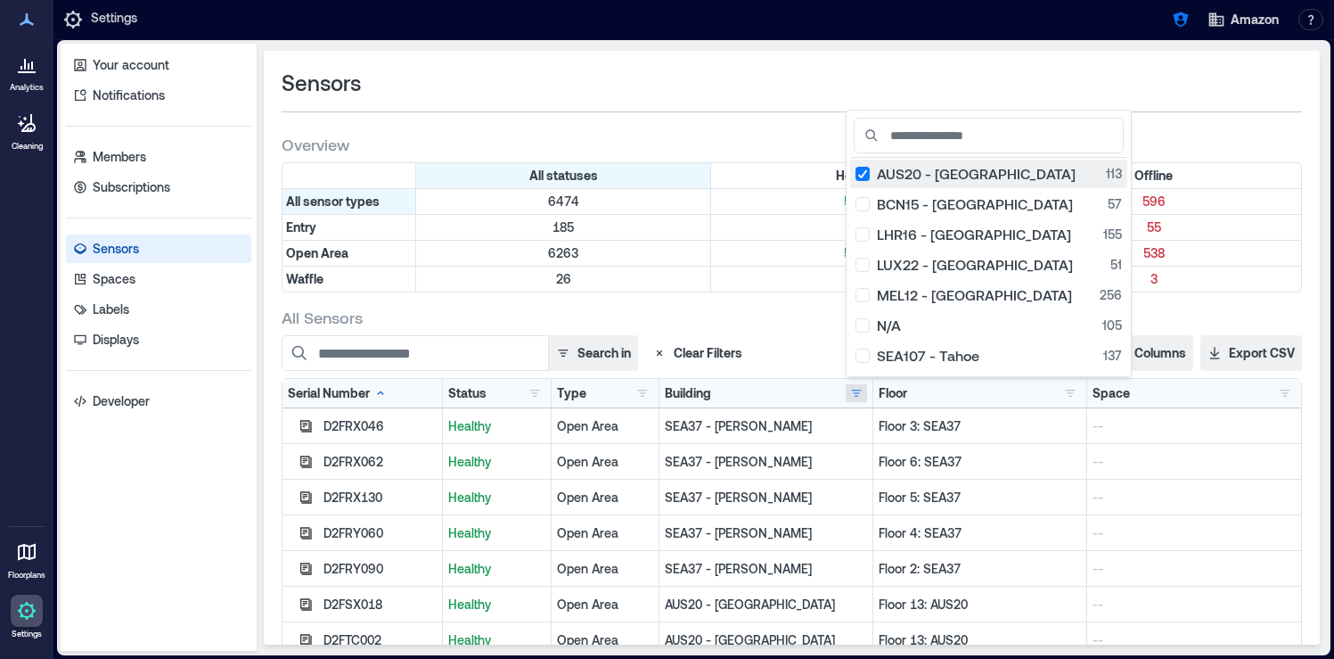
click at [863, 173] on div "AUS20 - Austin 113" at bounding box center [989, 174] width 266 height 18
click at [644, 395] on button "button" at bounding box center [642, 393] width 21 height 18
